Goal: Find specific page/section: Find specific page/section

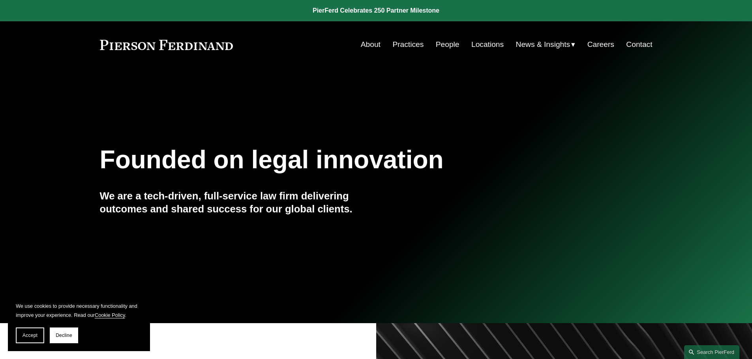
click at [452, 46] on link "People" at bounding box center [448, 44] width 24 height 15
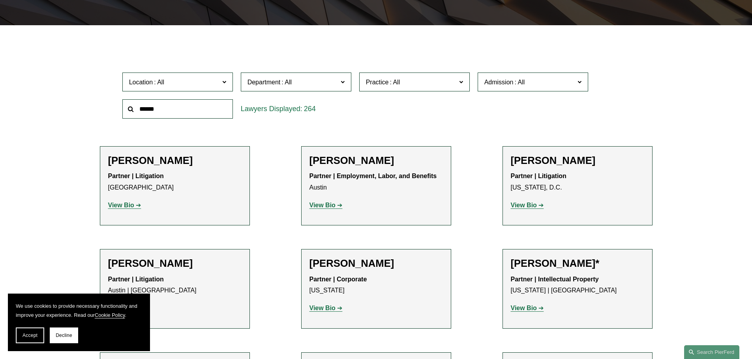
scroll to position [197, 0]
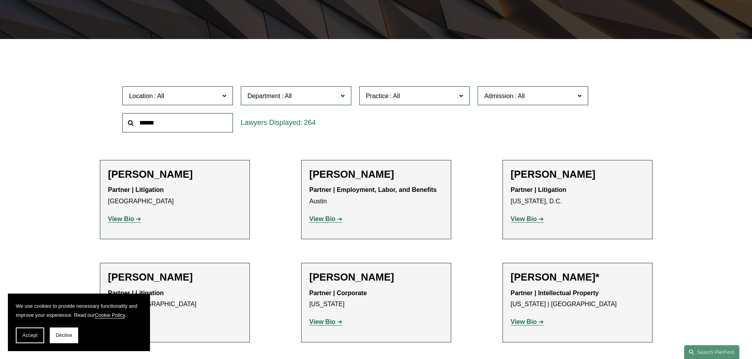
click at [152, 123] on input "text" at bounding box center [177, 122] width 110 height 19
type input "*"
type input "*******"
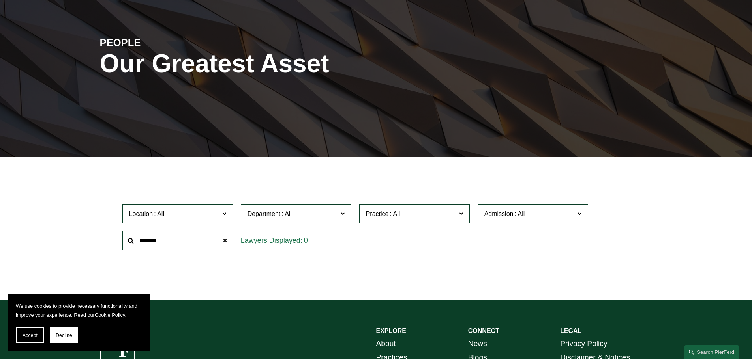
scroll to position [0, 0]
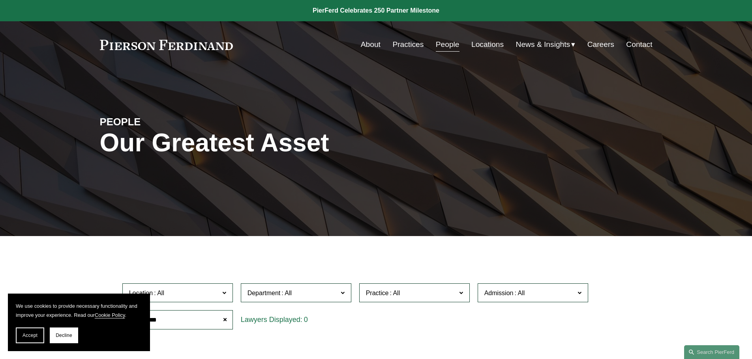
click at [47, 56] on div "Skip to Content About Practices People Locations" at bounding box center [376, 44] width 752 height 47
